Goal: Task Accomplishment & Management: Complete application form

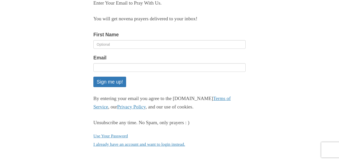
scroll to position [67, 0]
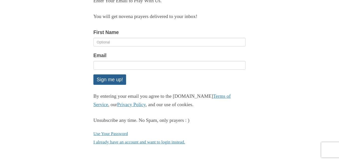
click at [109, 79] on button "Sign me up!" at bounding box center [109, 79] width 33 height 10
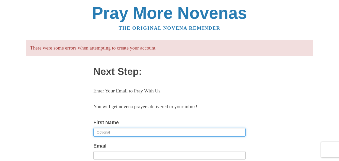
click at [112, 131] on input "First Name" at bounding box center [169, 132] width 152 height 9
type input "clementine"
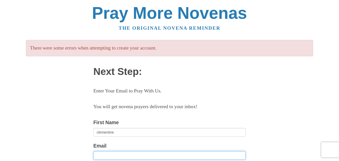
click at [98, 152] on input "Email" at bounding box center [169, 155] width 152 height 9
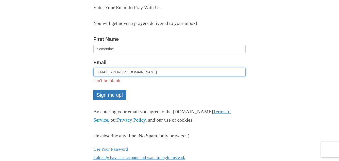
scroll to position [99, 0]
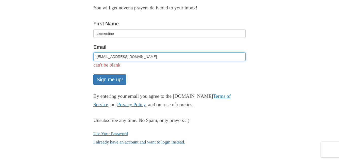
type input "[EMAIL_ADDRESS][DOMAIN_NAME]"
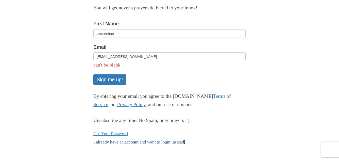
click at [184, 140] on link "I already have an account and want to login instead." at bounding box center [139, 141] width 92 height 5
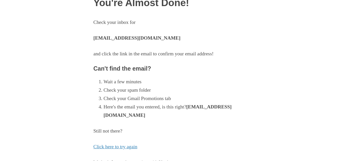
scroll to position [46, 0]
